Goal: Information Seeking & Learning: Understand process/instructions

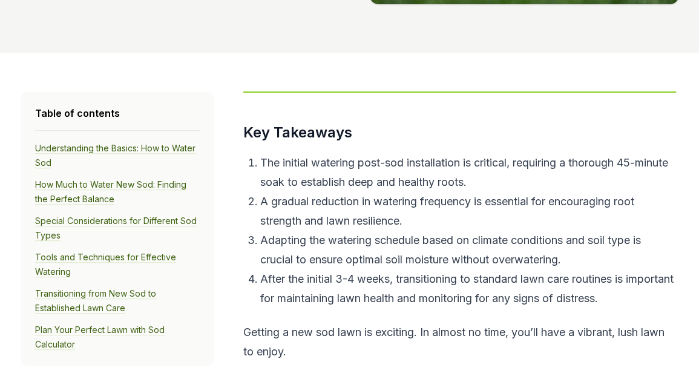
scroll to position [363, 0]
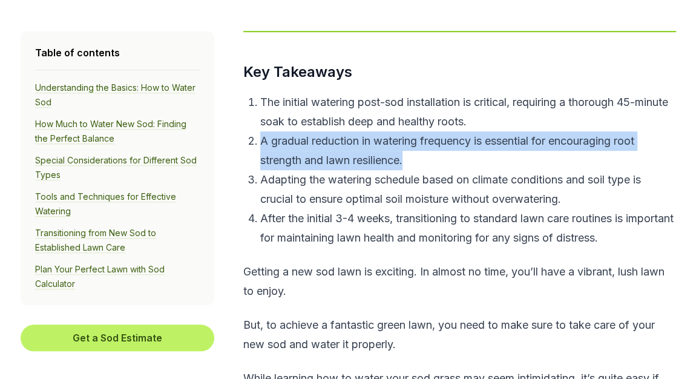
drag, startPoint x: 420, startPoint y: 160, endPoint x: 255, endPoint y: 137, distance: 166.2
click at [260, 137] on li "A gradual reduction in watering frequency is essential for encouraging root str…" at bounding box center [468, 150] width 416 height 39
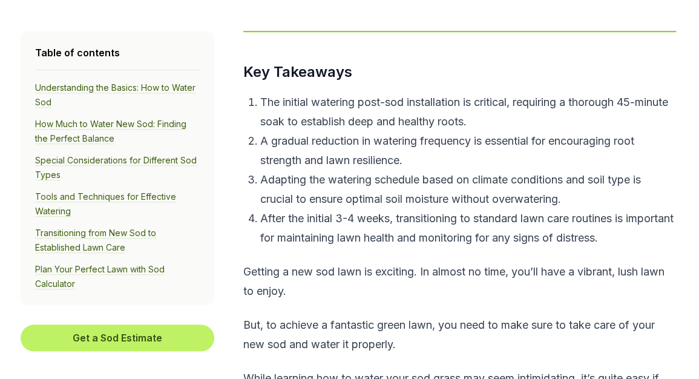
click at [427, 183] on p "Adapting the watering schedule based on climate conditions and soil type is cru…" at bounding box center [468, 189] width 416 height 39
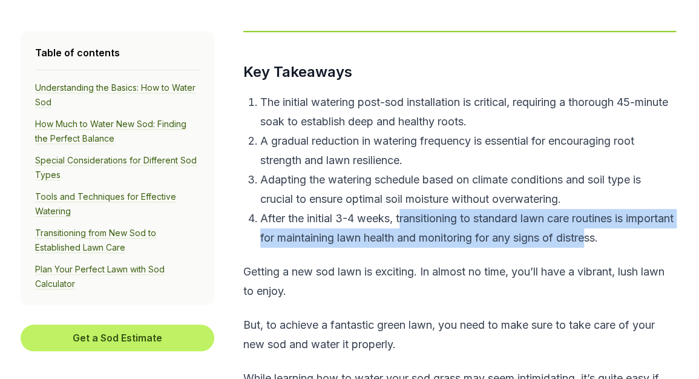
drag, startPoint x: 403, startPoint y: 220, endPoint x: 394, endPoint y: 277, distance: 58.2
click at [643, 245] on p "After the initial 3-4 weeks, transitioning to standard lawn care routines is im…" at bounding box center [468, 228] width 416 height 39
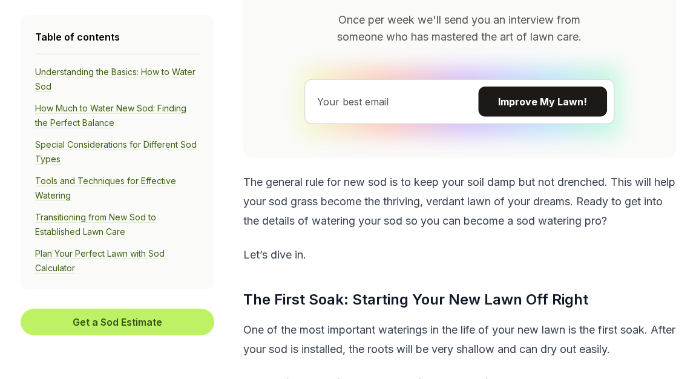
scroll to position [1514, 0]
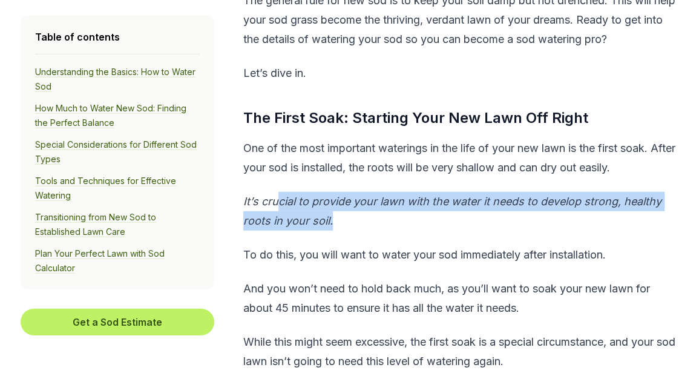
drag, startPoint x: 361, startPoint y: 223, endPoint x: 274, endPoint y: 209, distance: 87.7
click at [274, 209] on p "It’s crucial to provide your lawn with the water it needs to develop strong, he…" at bounding box center [459, 211] width 433 height 39
click at [367, 225] on p "It’s crucial to provide your lawn with the water it needs to develop strong, he…" at bounding box center [459, 211] width 433 height 39
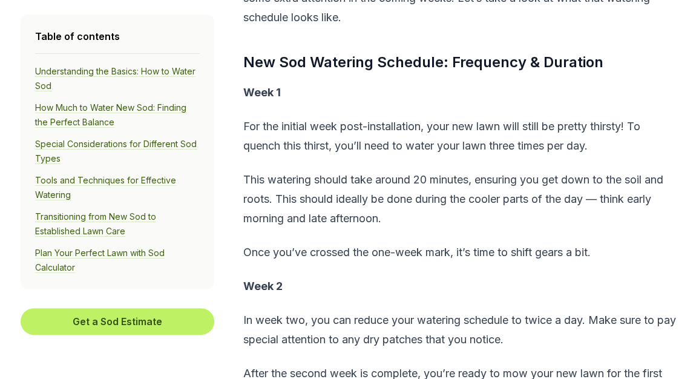
scroll to position [2059, 0]
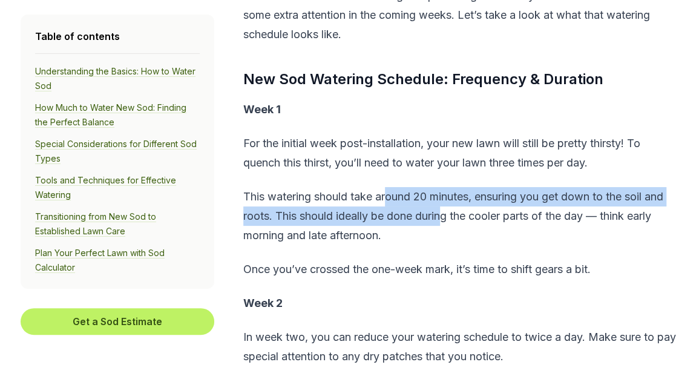
drag, startPoint x: 389, startPoint y: 199, endPoint x: 448, endPoint y: 211, distance: 60.1
click at [448, 211] on p "This watering should take around 20 minutes, ensuring you get down to the soil …" at bounding box center [459, 216] width 433 height 58
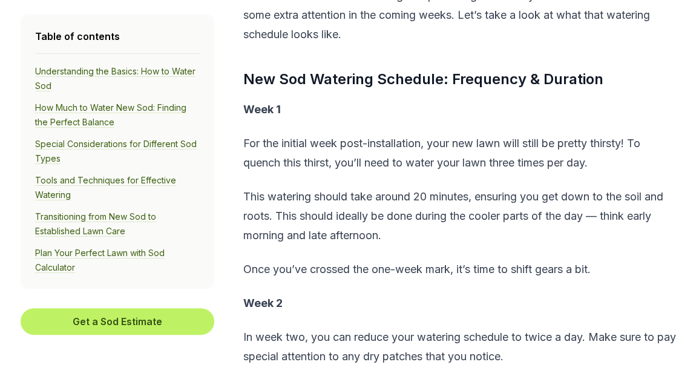
click at [406, 242] on p "This watering should take around 20 minutes, ensuring you get down to the soil …" at bounding box center [459, 216] width 433 height 58
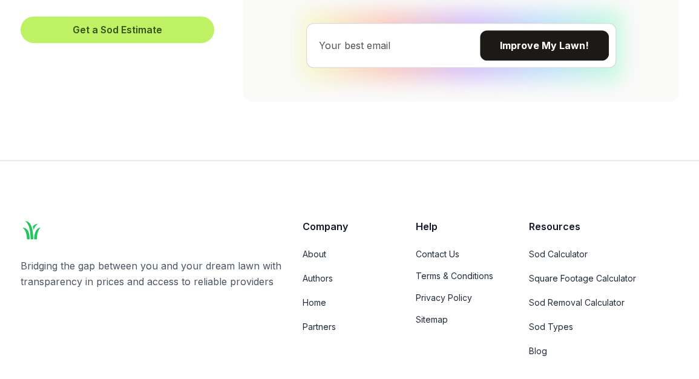
scroll to position [6660, 0]
